Goal: Task Accomplishment & Management: Manage account settings

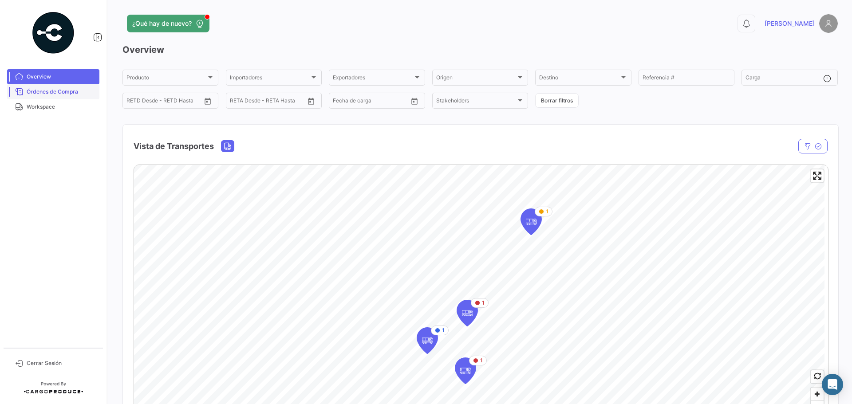
click at [71, 91] on span "Órdenes de Compra" at bounding box center [61, 92] width 69 height 8
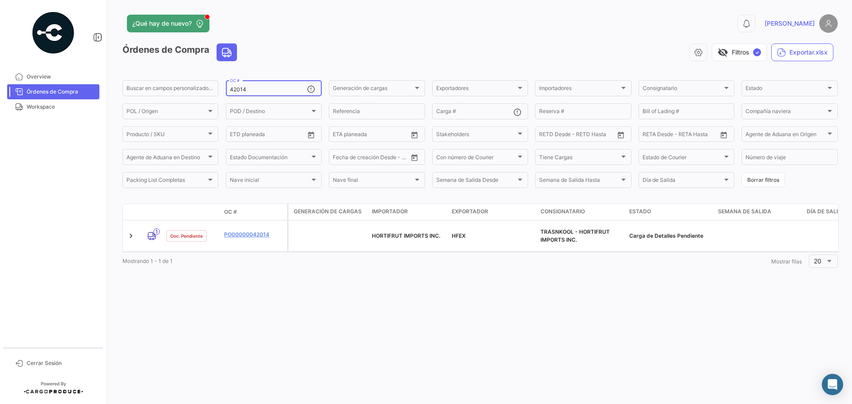
click at [254, 86] on div "42014 OC #" at bounding box center [268, 87] width 77 height 17
drag, startPoint x: 247, startPoint y: 91, endPoint x: 215, endPoint y: 88, distance: 31.7
click at [0, 0] on div "Buscar en [PERSON_NAME] personalizados... 42014 OC # Generación [PERSON_NAME] G…" at bounding box center [0, 0] width 0 height 0
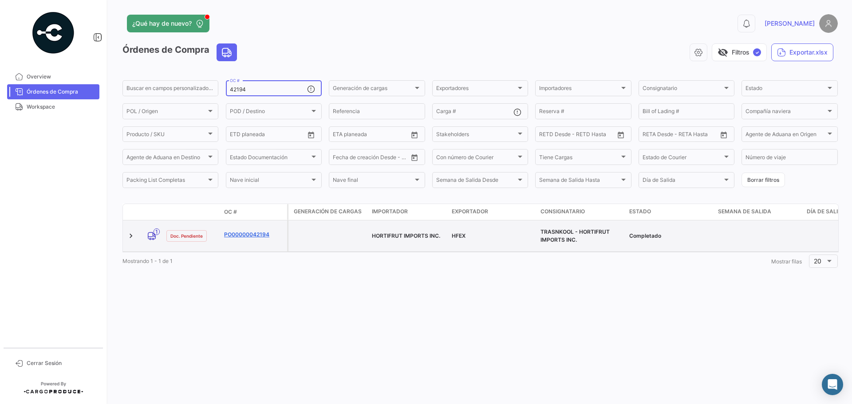
type input "42194"
click at [234, 231] on link "PO00000042194" at bounding box center [253, 235] width 59 height 8
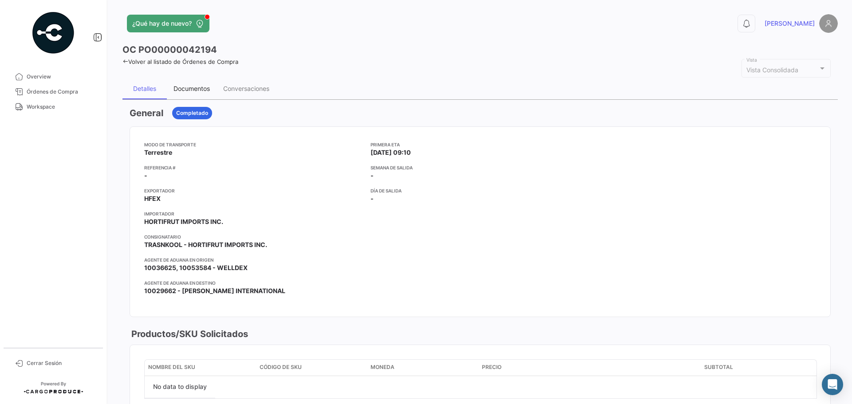
click at [195, 90] on div "Documentos" at bounding box center [191, 89] width 36 height 8
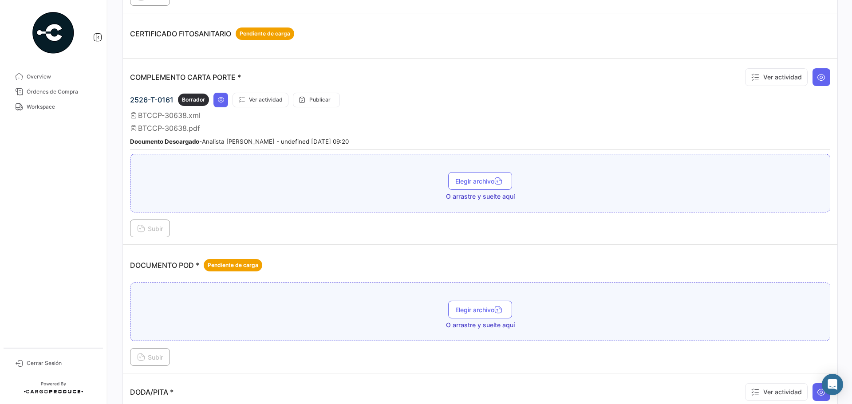
scroll to position [266, 0]
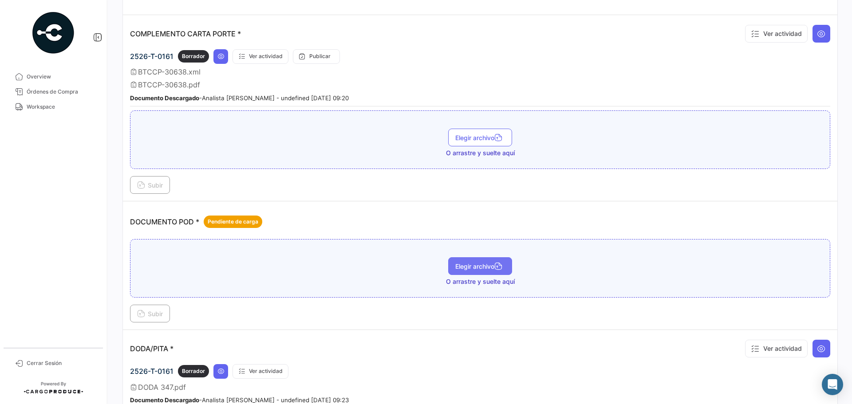
click at [467, 272] on button "Elegir archivo" at bounding box center [480, 266] width 64 height 18
click at [155, 313] on span "Subir" at bounding box center [150, 314] width 26 height 8
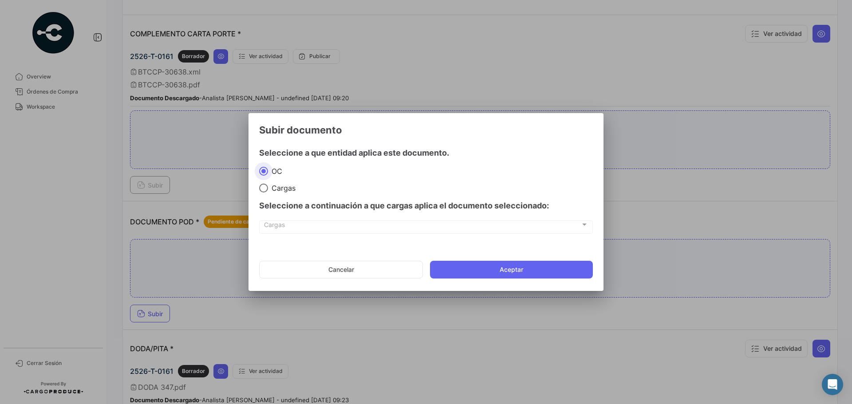
click at [278, 191] on span "Cargas" at bounding box center [282, 188] width 28 height 9
click at [268, 191] on input "Cargas" at bounding box center [263, 188] width 9 height 9
radio input "true"
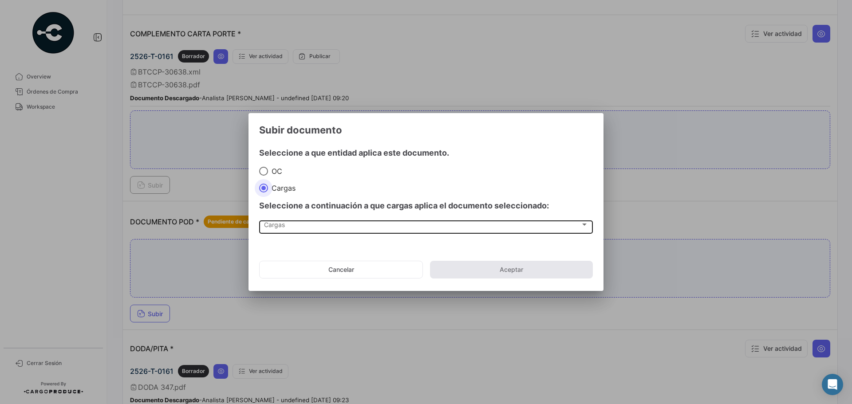
click at [282, 226] on span "Cargas" at bounding box center [422, 227] width 316 height 8
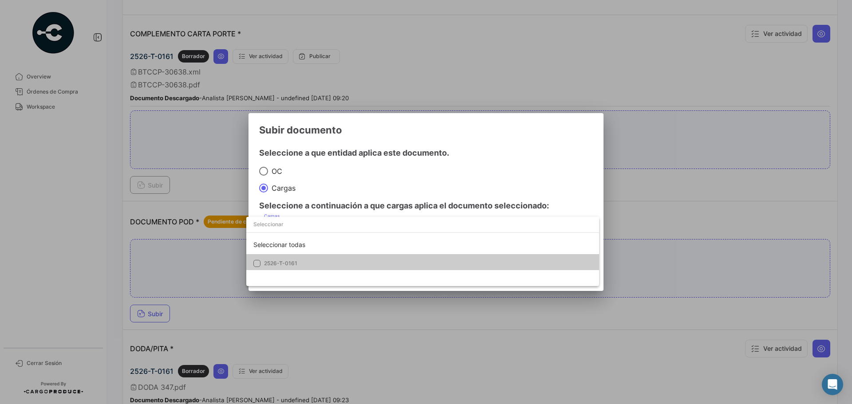
click at [279, 260] on span "2526-T-0161" at bounding box center [280, 263] width 33 height 7
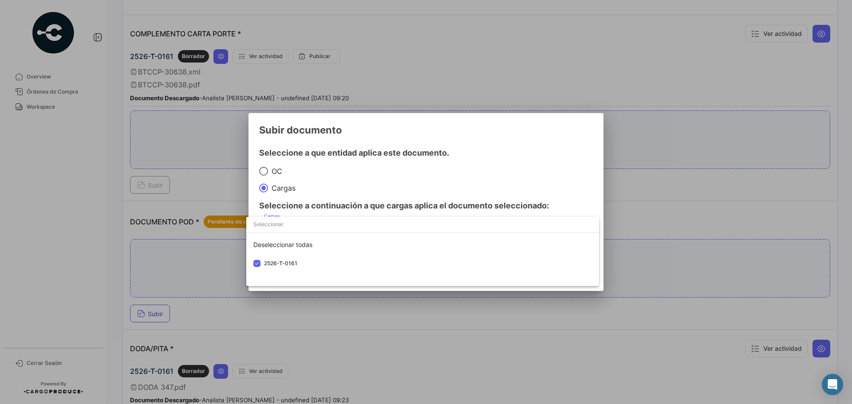
drag, startPoint x: 459, startPoint y: 175, endPoint x: 469, endPoint y: 196, distance: 22.6
click at [460, 176] on div at bounding box center [426, 202] width 852 height 404
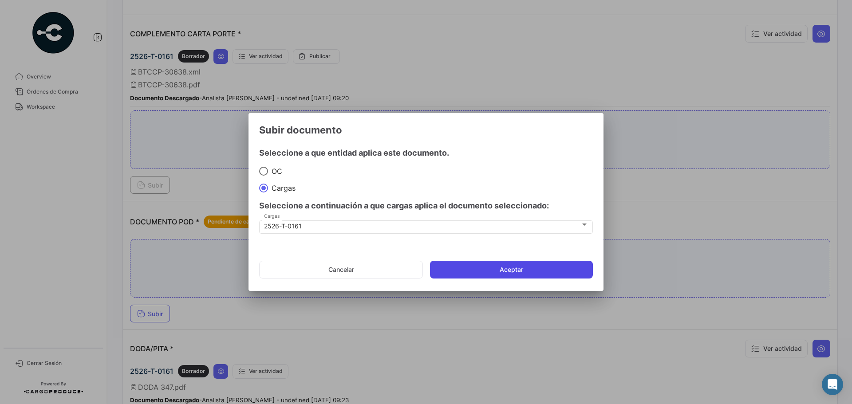
click at [483, 264] on button "Aceptar" at bounding box center [511, 270] width 163 height 18
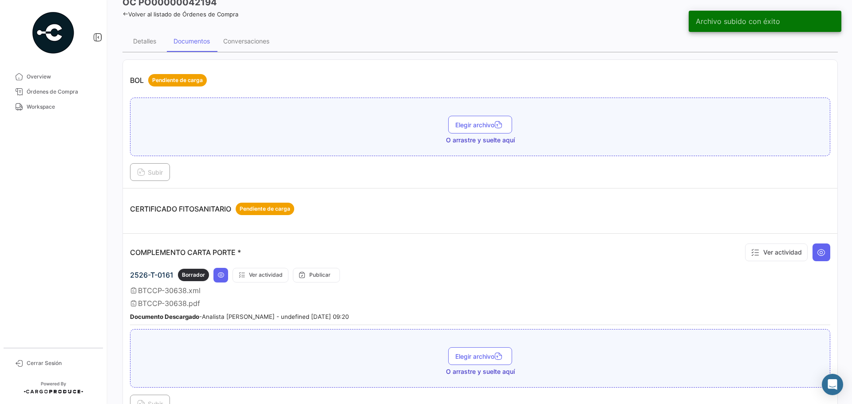
scroll to position [0, 0]
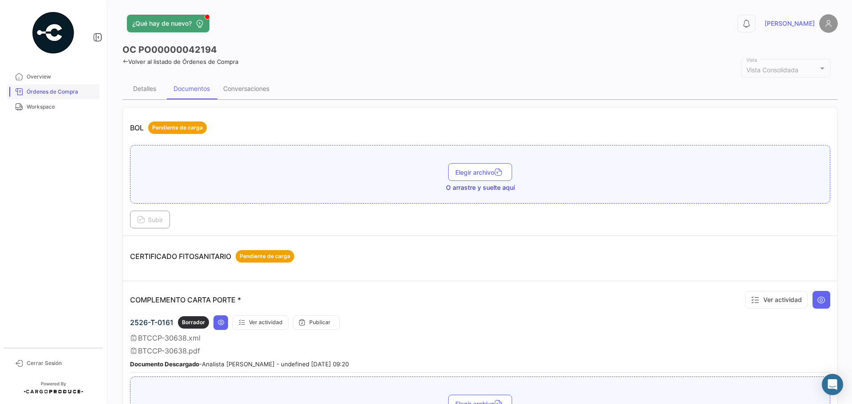
drag, startPoint x: 45, startPoint y: 92, endPoint x: 63, endPoint y: 93, distance: 18.2
click at [45, 92] on span "Órdenes de Compra" at bounding box center [61, 92] width 69 height 8
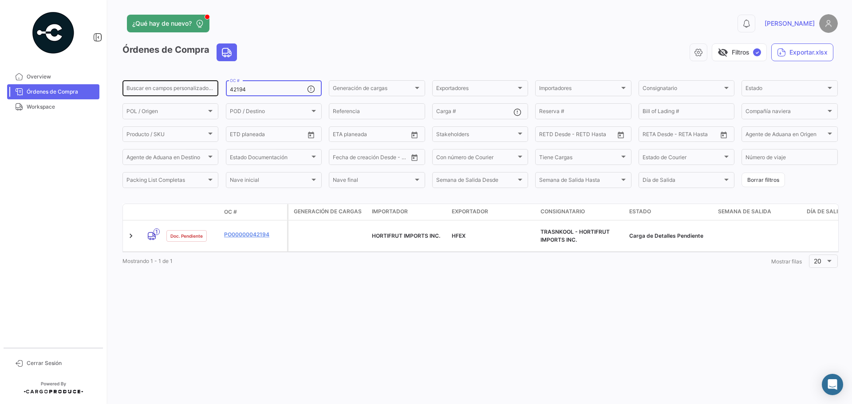
drag, startPoint x: 249, startPoint y: 88, endPoint x: 204, endPoint y: 86, distance: 44.8
click at [0, 0] on div "Buscar en [PERSON_NAME] personalizados... 42194 OC # Generación [PERSON_NAME] G…" at bounding box center [0, 0] width 0 height 0
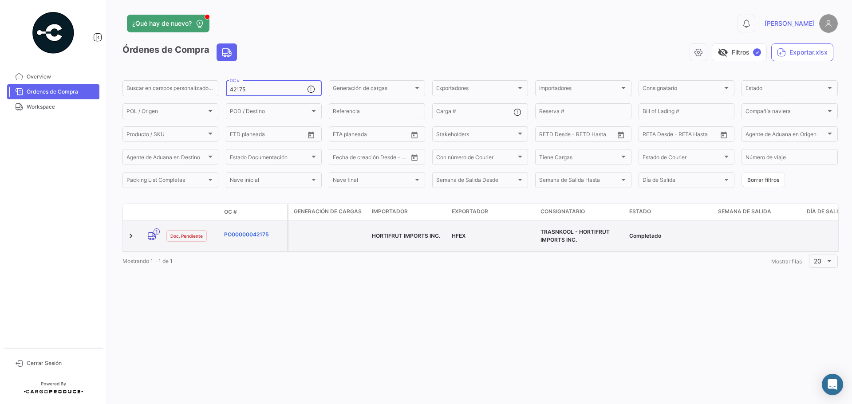
type input "42175"
click at [239, 235] on link "PO00000042175" at bounding box center [253, 235] width 59 height 8
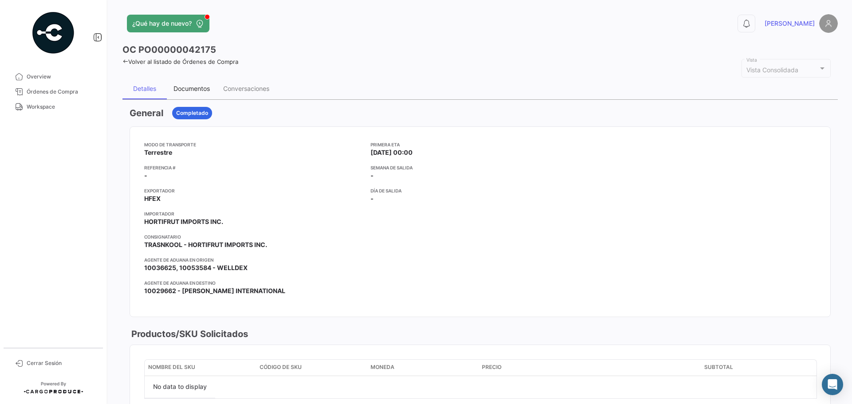
click at [202, 87] on div "Documentos" at bounding box center [191, 89] width 36 height 8
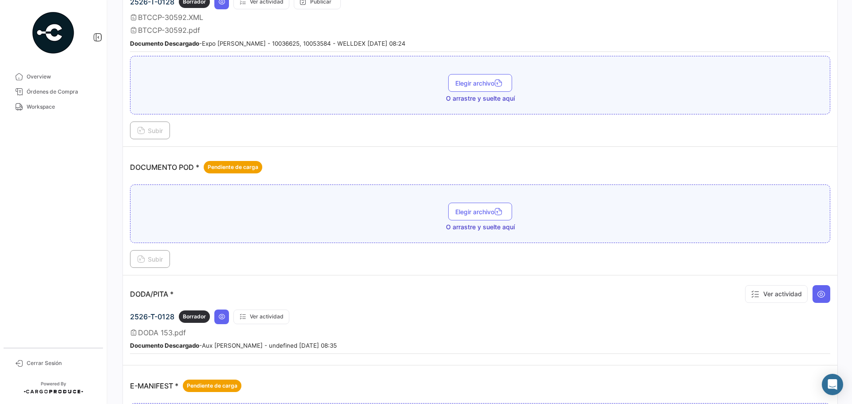
scroll to position [355, 0]
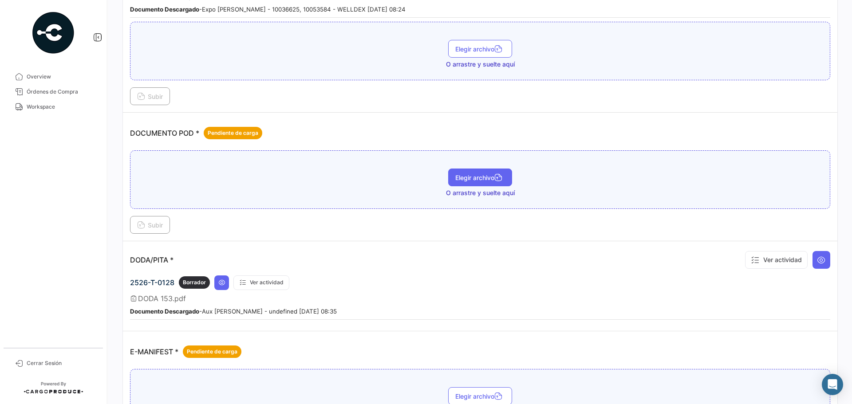
click at [468, 175] on span "Elegir archivo" at bounding box center [480, 178] width 50 height 8
click at [144, 224] on icon at bounding box center [141, 226] width 8 height 8
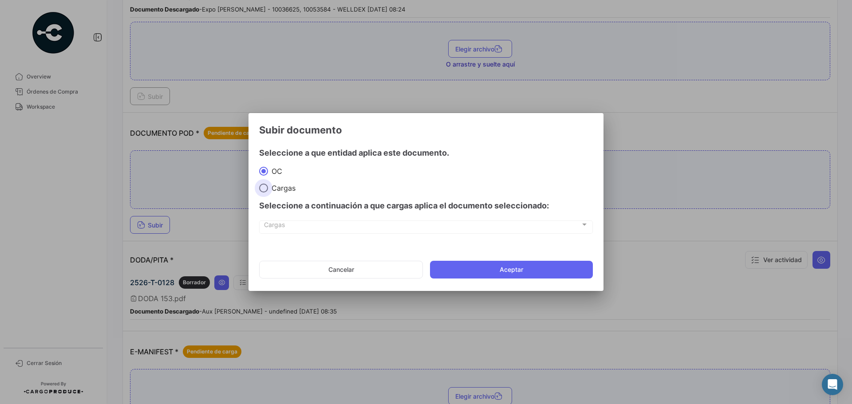
click at [293, 189] on span "Cargas" at bounding box center [282, 188] width 28 height 9
click at [268, 189] on input "Cargas" at bounding box center [263, 188] width 9 height 9
radio input "true"
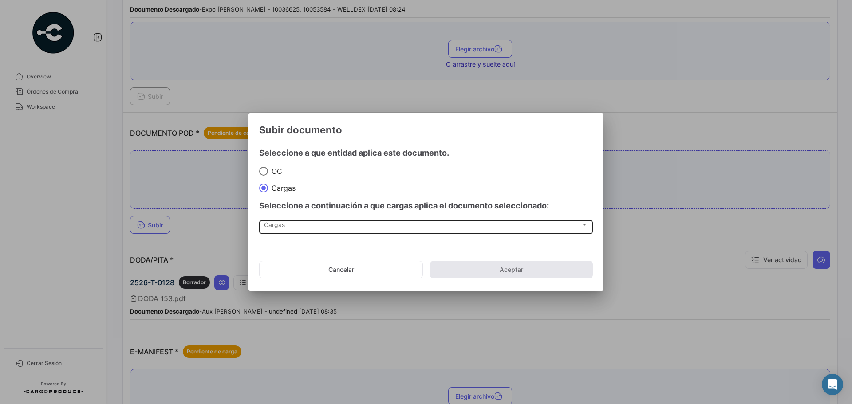
click at [286, 222] on div "Cargas Cargas" at bounding box center [426, 226] width 324 height 15
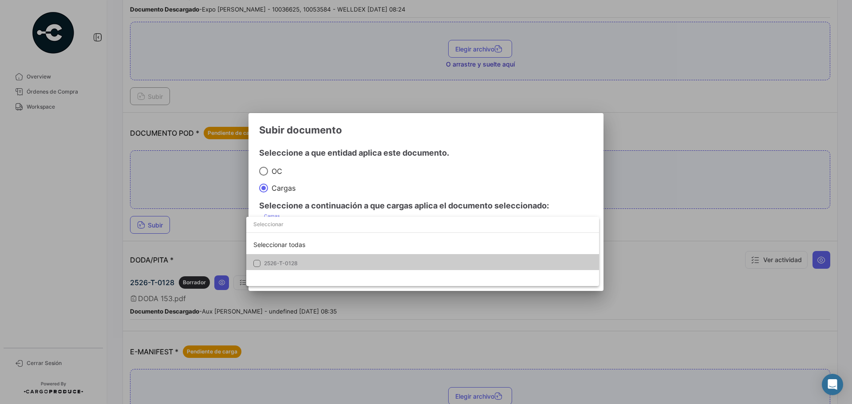
click at [287, 264] on span "2526-T-0128" at bounding box center [281, 263] width 34 height 7
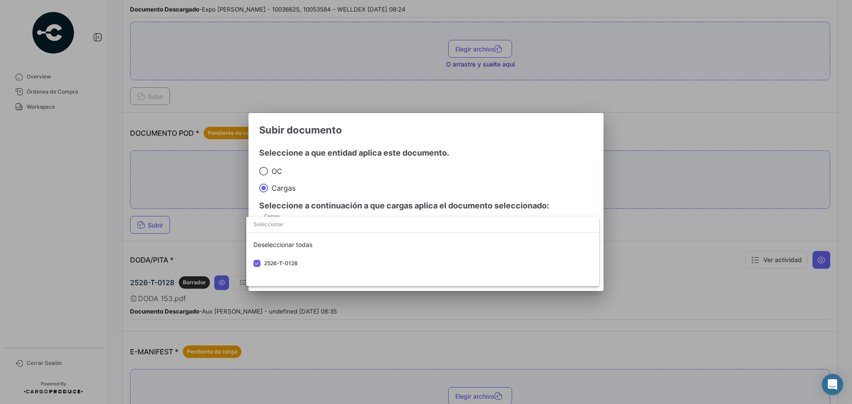
click at [424, 170] on div at bounding box center [426, 202] width 852 height 404
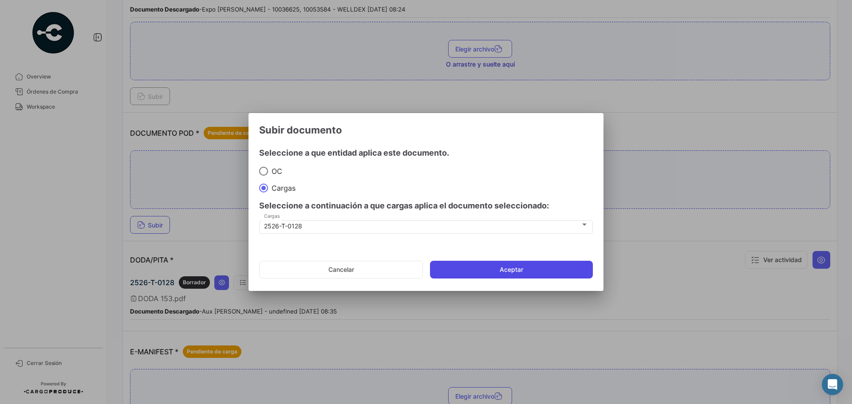
click at [475, 272] on button "Aceptar" at bounding box center [511, 270] width 163 height 18
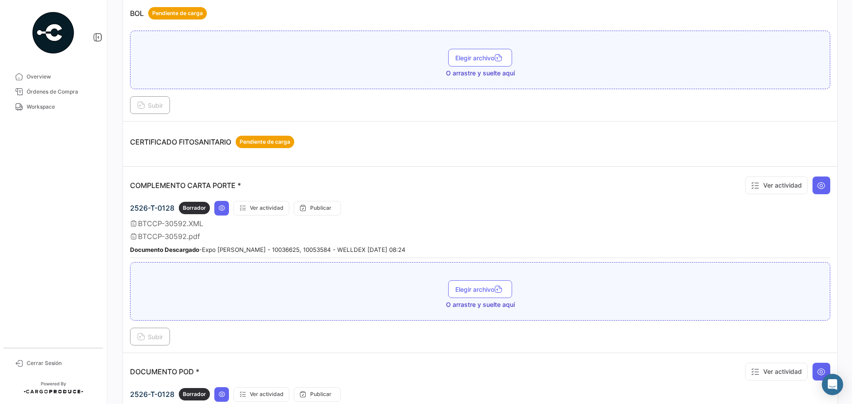
scroll to position [0, 0]
